Goal: Find contact information: Find contact information

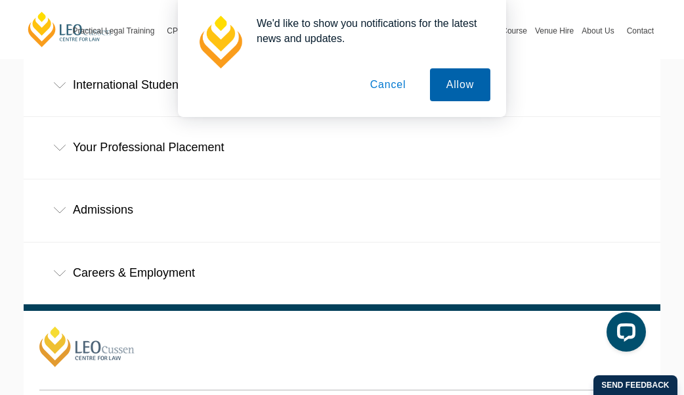
click at [458, 74] on button "Allow" at bounding box center [460, 84] width 60 height 33
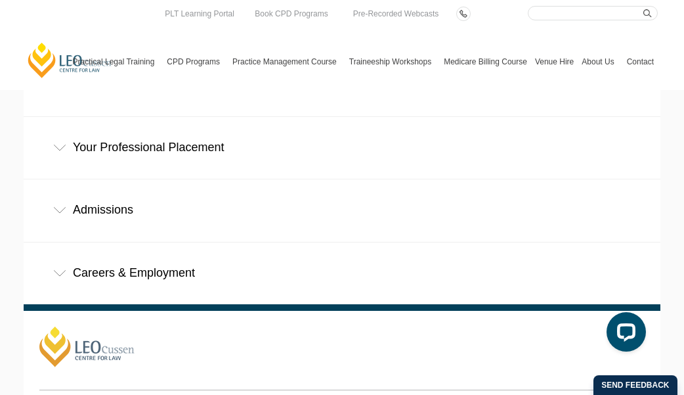
click at [60, 179] on div "Admissions" at bounding box center [342, 209] width 637 height 61
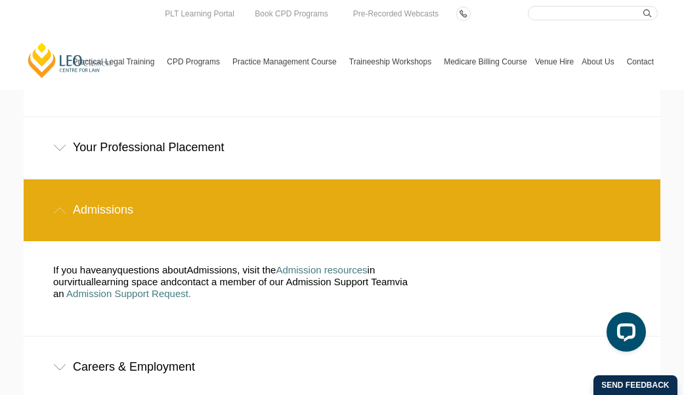
click at [71, 336] on div "Careers & Employment" at bounding box center [342, 366] width 637 height 61
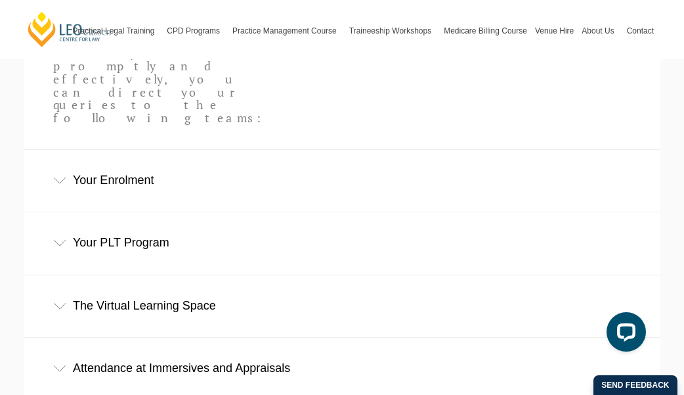
scroll to position [452, 0]
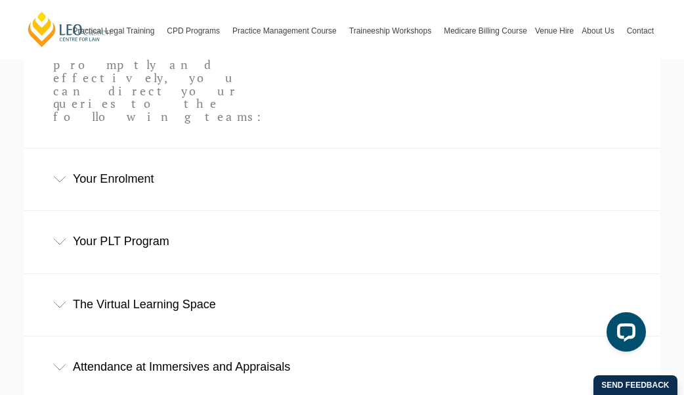
click at [52, 211] on div "Your PLT Program" at bounding box center [342, 241] width 637 height 61
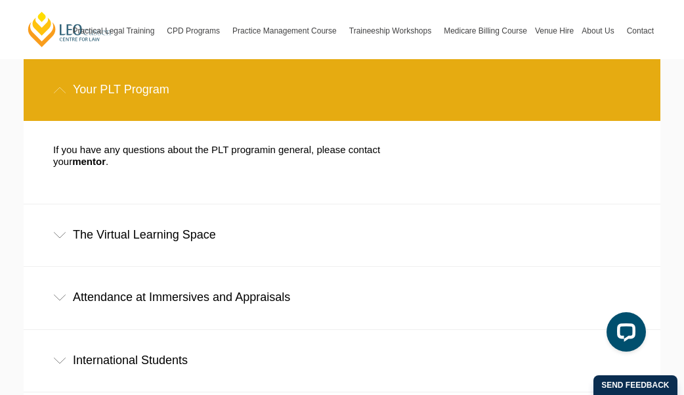
scroll to position [605, 0]
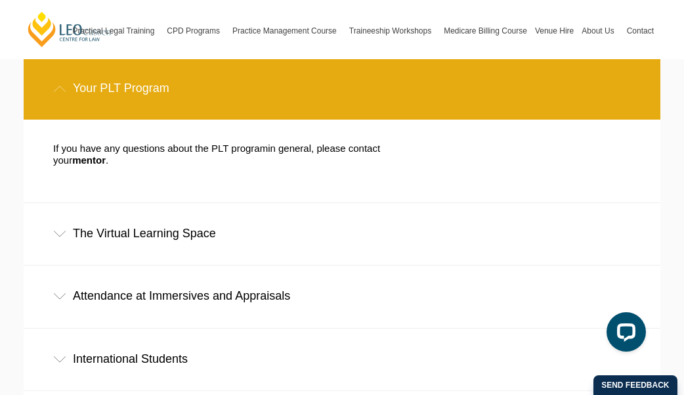
click at [63, 265] on div "Attendance at Immersives and Appraisals" at bounding box center [342, 295] width 637 height 61
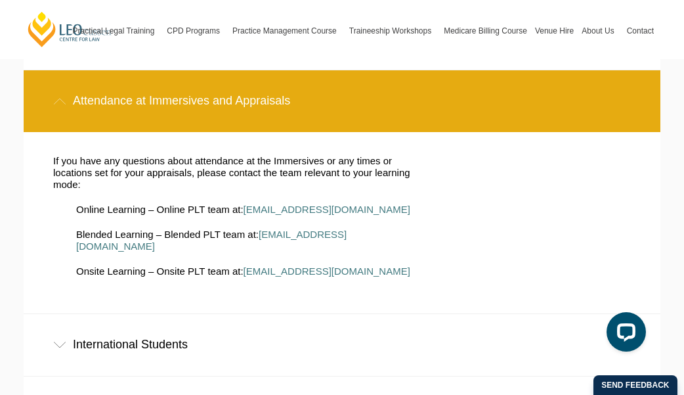
scroll to position [861, 0]
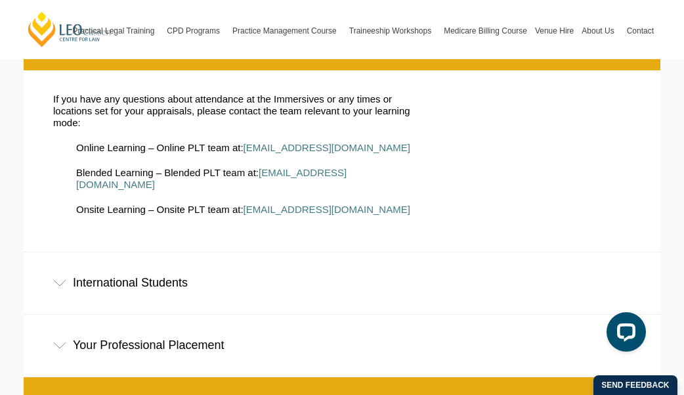
click at [66, 314] on div "Your Professional Placement" at bounding box center [342, 344] width 637 height 61
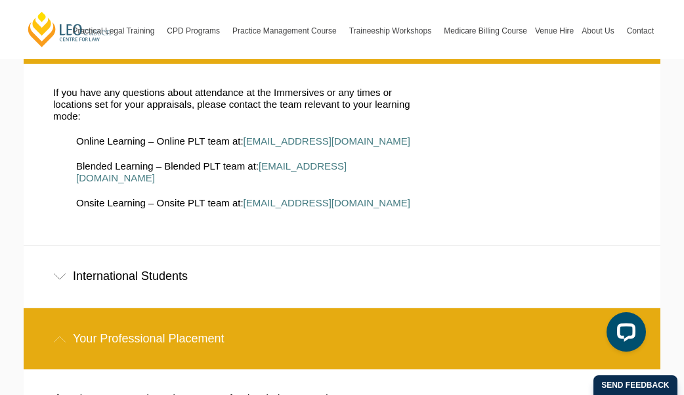
scroll to position [882, 0]
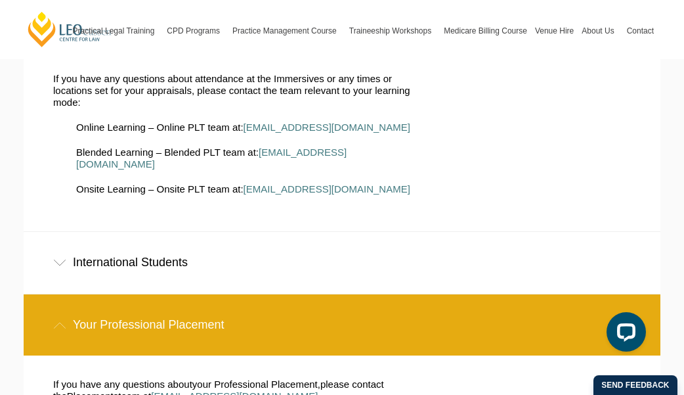
click at [219, 390] on span "[EMAIL_ADDRESS][DOMAIN_NAME]" at bounding box center [234, 395] width 167 height 11
copy span "[EMAIL_ADDRESS][DOMAIN_NAME]"
